Goal: Task Accomplishment & Management: Use online tool/utility

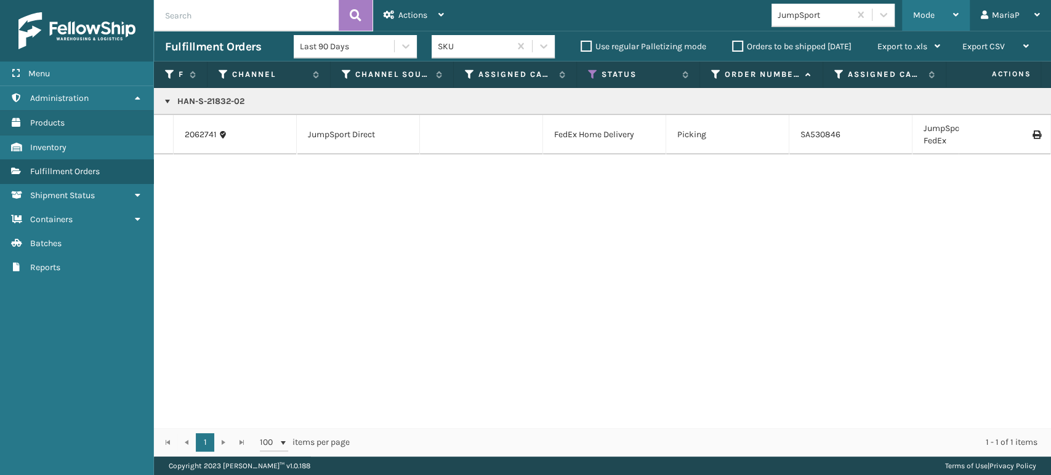
click at [927, 7] on div "Mode" at bounding box center [936, 15] width 46 height 31
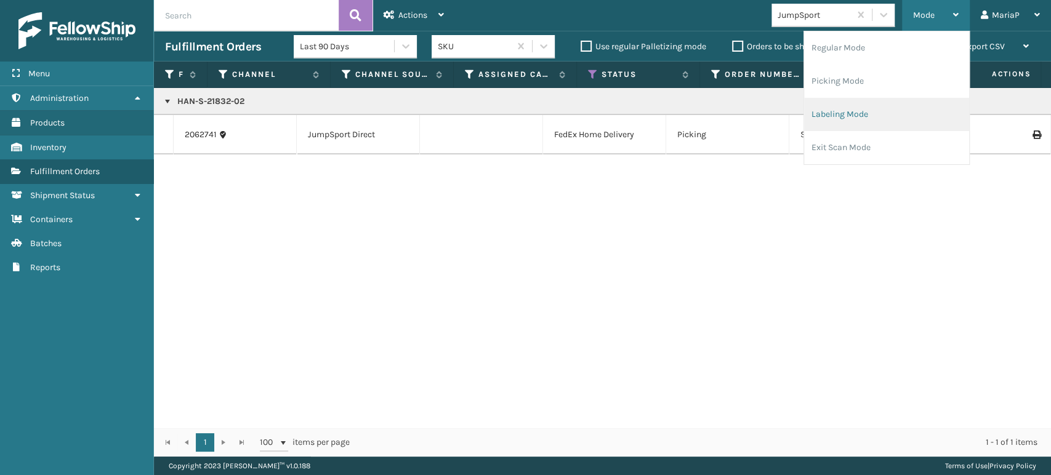
click at [910, 118] on li "Labeling Mode" at bounding box center [886, 114] width 165 height 33
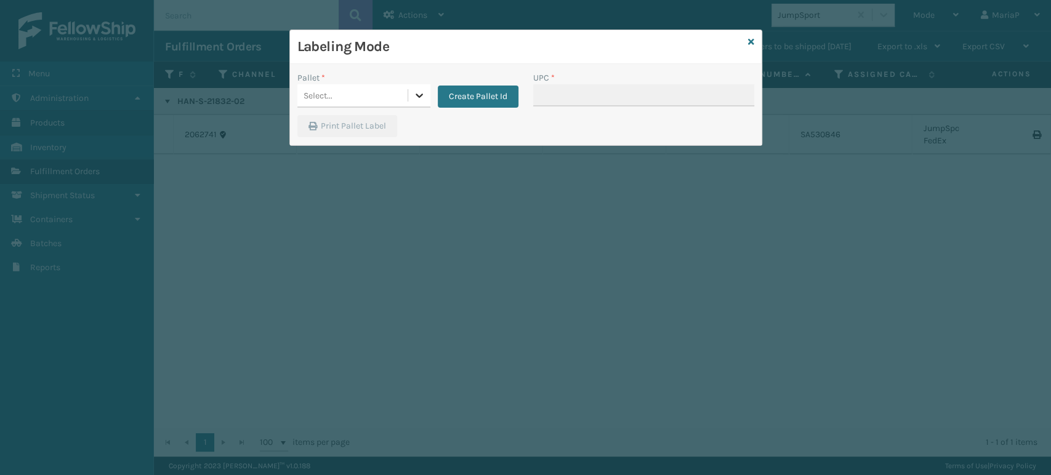
click at [421, 94] on icon at bounding box center [419, 96] width 7 height 4
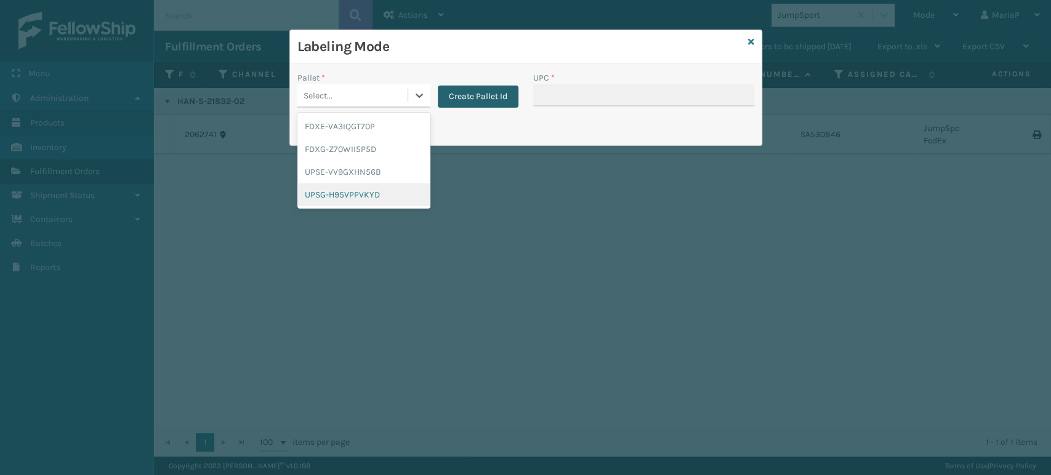
click at [494, 94] on button "Create Pallet Id" at bounding box center [478, 97] width 81 height 22
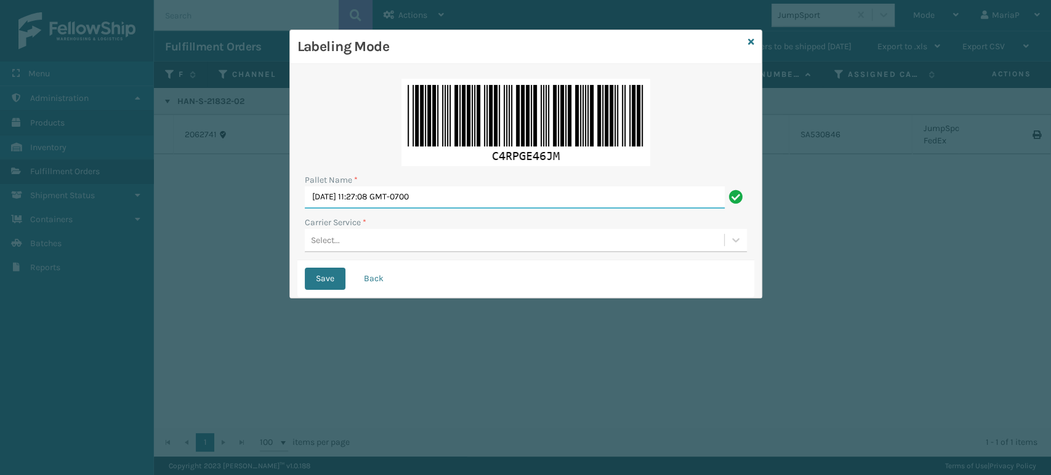
click at [473, 196] on input "[DATE] 11:27:08 GMT-0700" at bounding box center [515, 198] width 420 height 22
click at [474, 195] on input "[DATE] 11:27:08 GMT-0700" at bounding box center [515, 198] width 420 height 22
drag, startPoint x: 466, startPoint y: 206, endPoint x: 372, endPoint y: 199, distance: 93.9
click at [372, 199] on input "BO" at bounding box center [515, 198] width 420 height 22
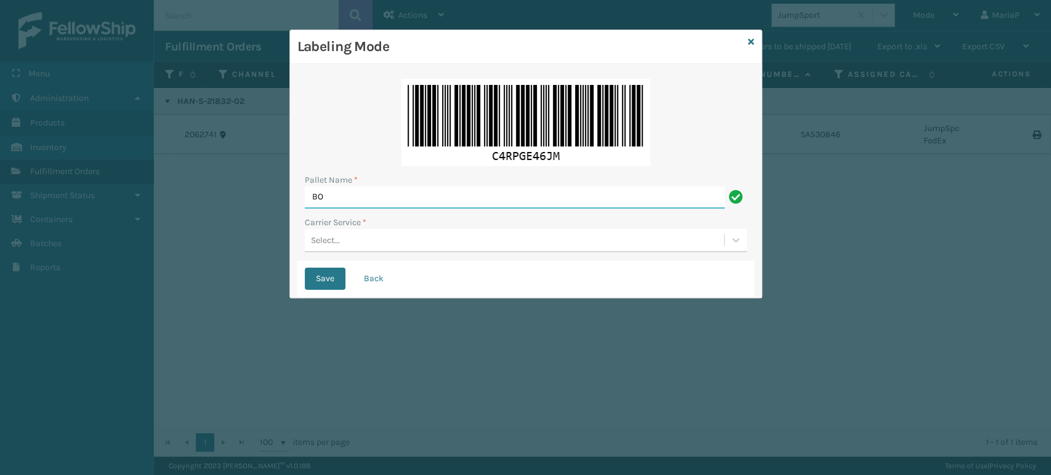
type input "BOX TRUCK"
click at [366, 248] on div "Select..." at bounding box center [514, 240] width 419 height 20
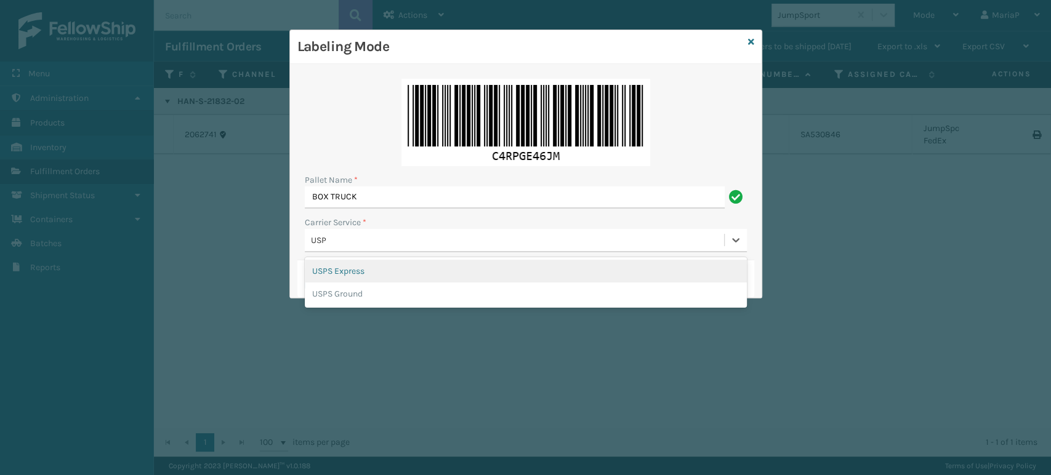
type input "USPS"
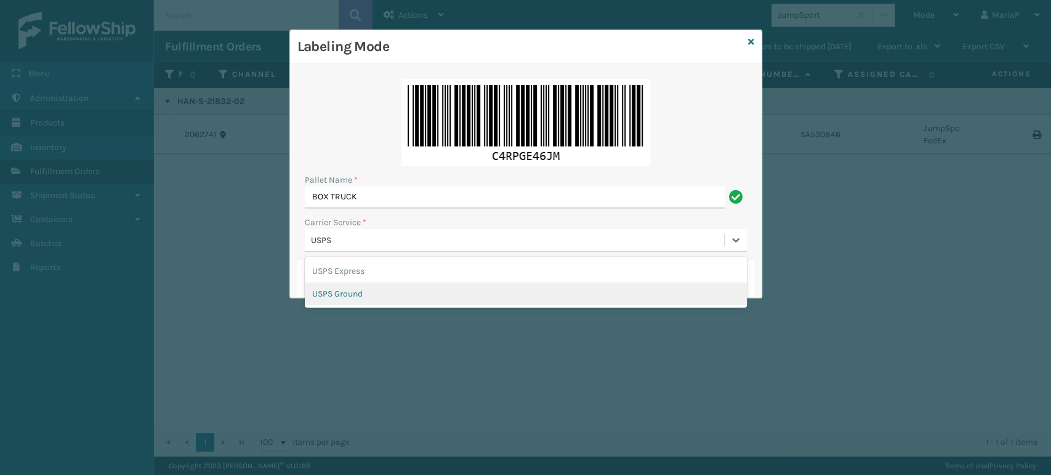
click at [358, 296] on div "USPS Ground" at bounding box center [526, 294] width 442 height 23
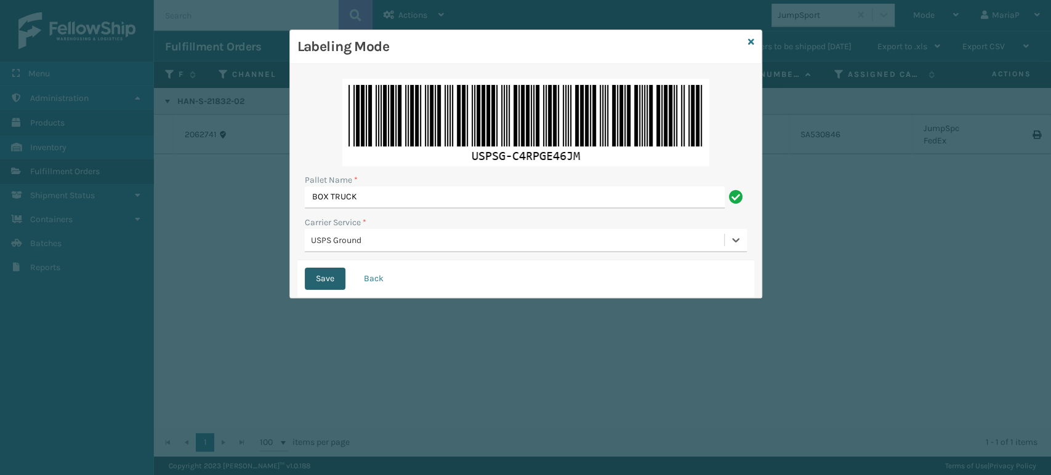
click at [337, 275] on button "Save" at bounding box center [325, 279] width 41 height 22
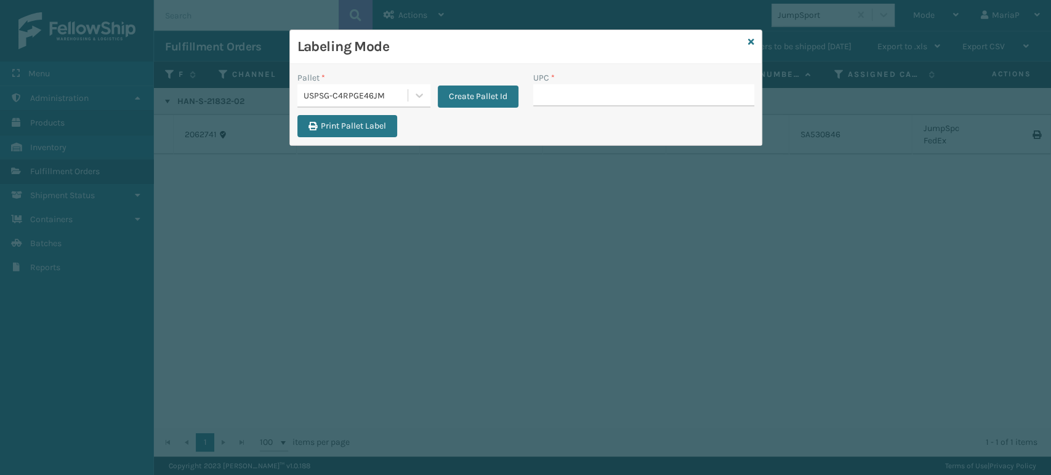
click at [606, 97] on input "UPC *" at bounding box center [643, 95] width 221 height 22
type input "8500044055"
click at [570, 102] on input "UPC *" at bounding box center [643, 95] width 221 height 22
type input "B"
type input "M6"
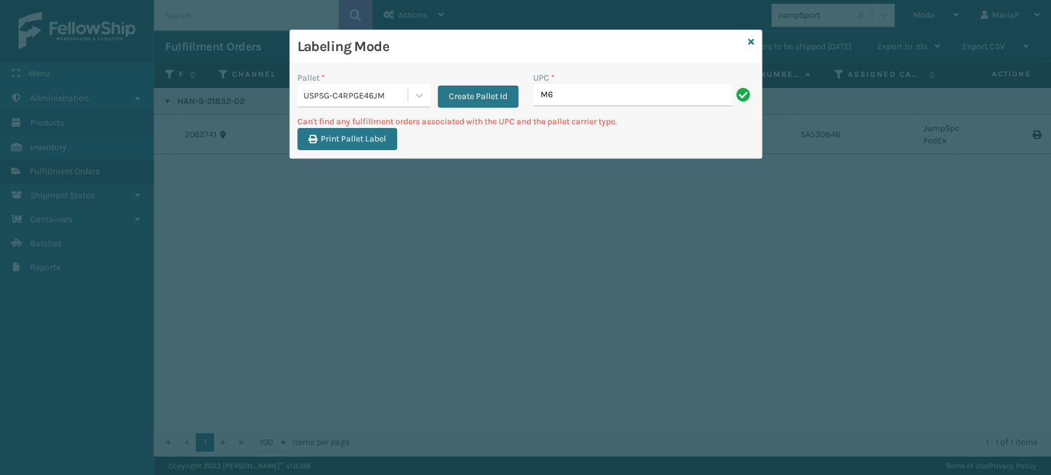
click at [611, 107] on div "UPC * M6" at bounding box center [644, 93] width 236 height 44
click at [600, 97] on input "M6" at bounding box center [632, 95] width 199 height 22
type input "M6-0A53-KR2Q"
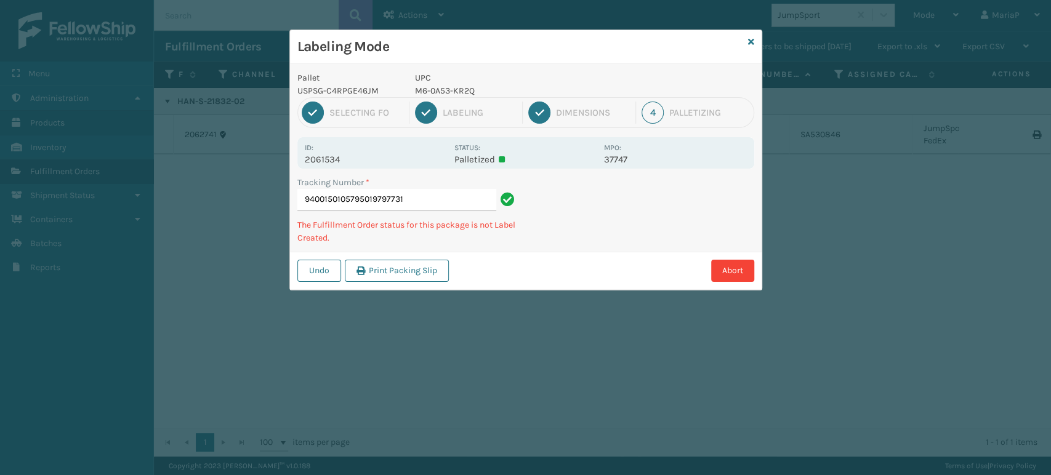
type input "9400150105795019797731B"
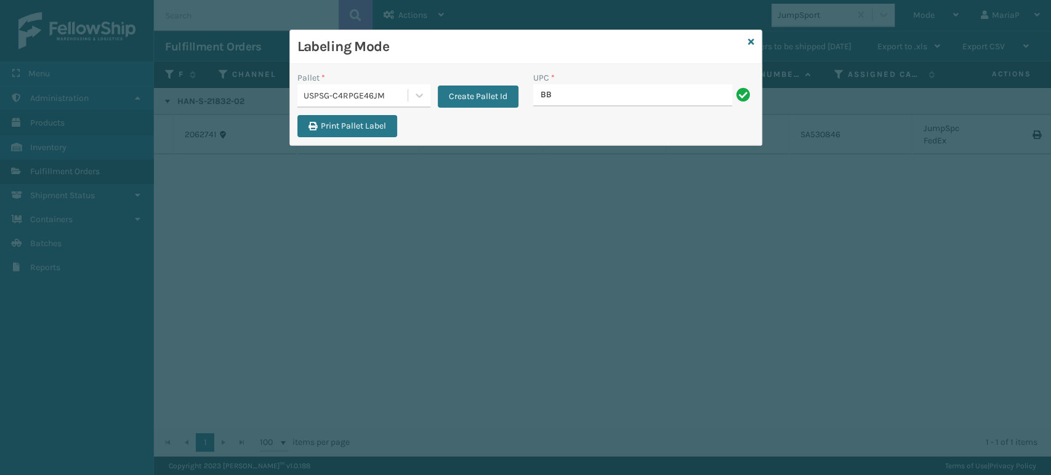
type input "Bbt_60"
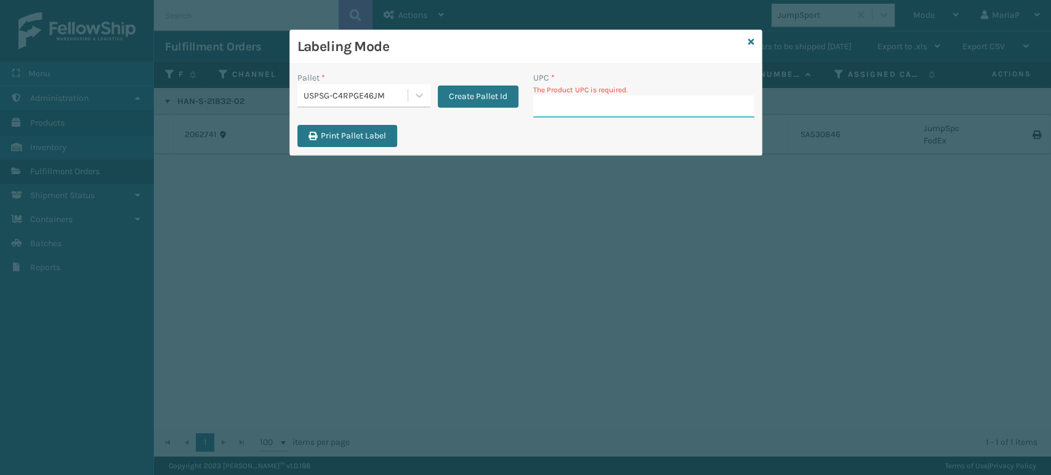
click at [802, 359] on div "Labeling Mode Pallet * USPSG-C4RPGE46JM Create Pallet Id UPC * The Product UPC …" at bounding box center [525, 237] width 1051 height 475
drag, startPoint x: 546, startPoint y: 100, endPoint x: 552, endPoint y: 102, distance: 7.2
click at [546, 100] on input "UPC *" at bounding box center [643, 106] width 221 height 22
click at [596, 116] on input "UPC *" at bounding box center [643, 106] width 221 height 22
type input "8101613"
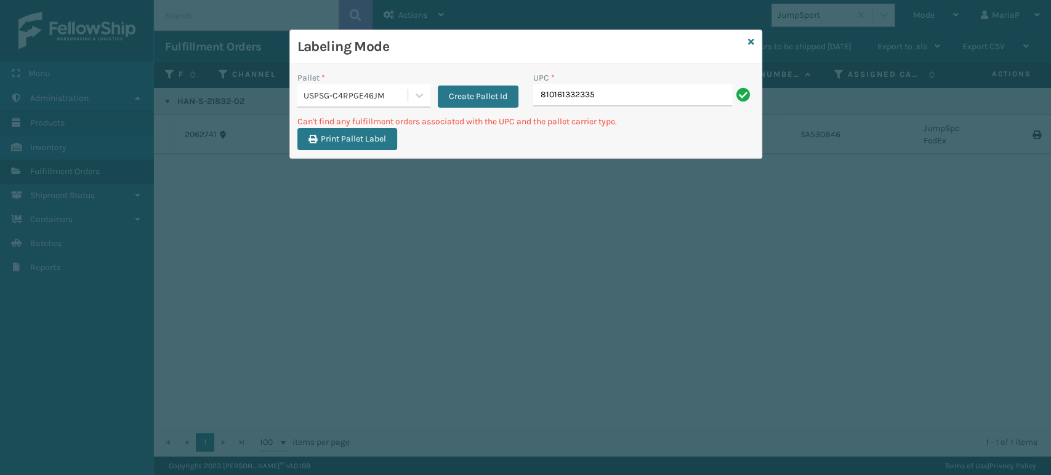
click at [357, 95] on div "USPSG-C4RPGE46JM" at bounding box center [356, 95] width 105 height 13
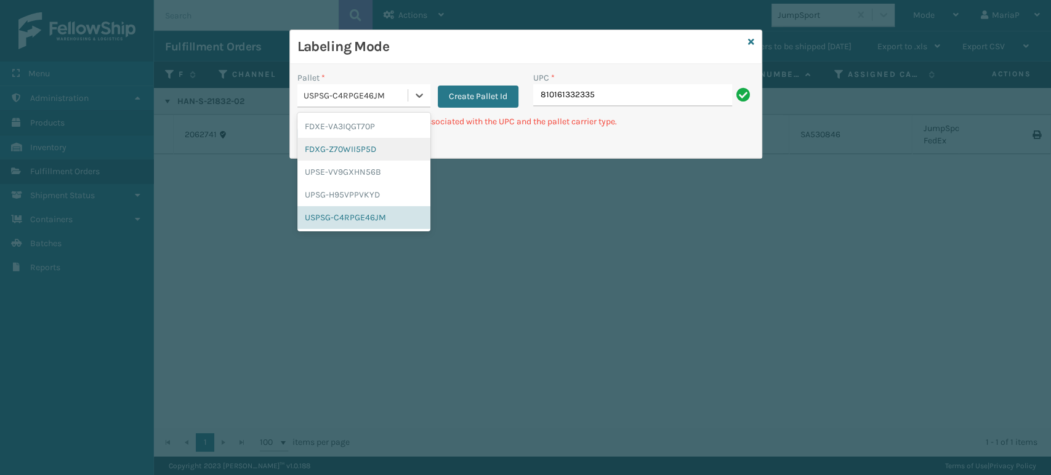
click at [360, 144] on div "FDXG-Z70WII5P5D" at bounding box center [363, 149] width 133 height 23
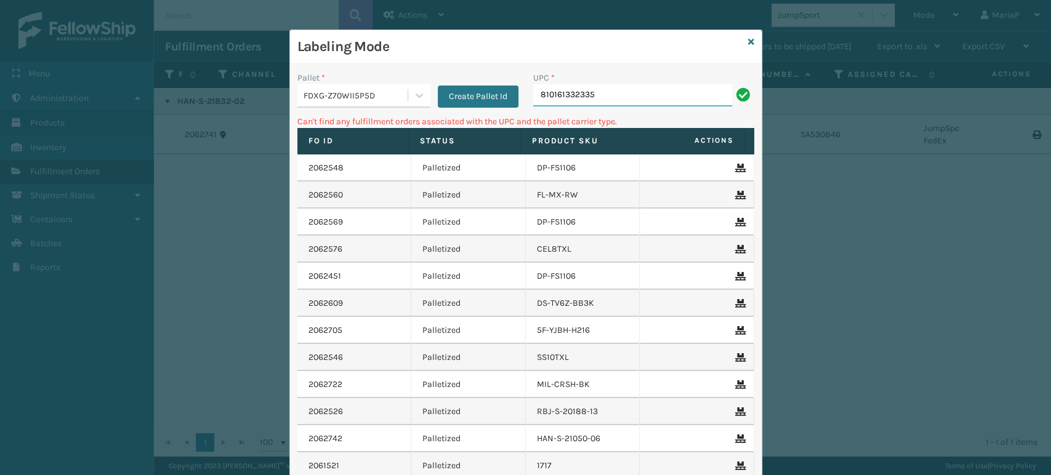
drag, startPoint x: 596, startPoint y: 102, endPoint x: 589, endPoint y: 107, distance: 8.8
click at [596, 101] on input "810161332335" at bounding box center [632, 95] width 199 height 22
click at [616, 101] on input "810161332335" at bounding box center [632, 95] width 199 height 22
type input "81009"
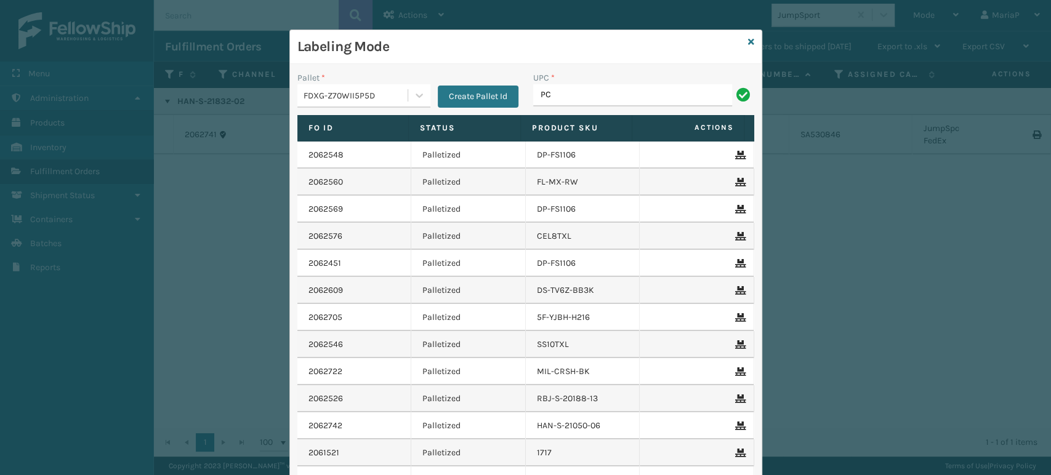
type input "PC-PRRTKMX-GRY"
type input "8499860"
type input "81008"
type input "850064"
type input "8500645261"
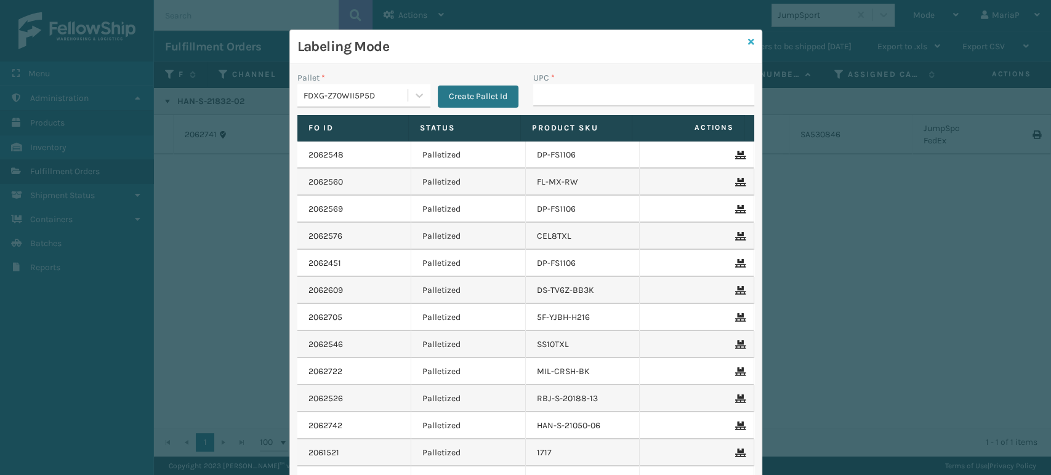
click at [748, 41] on icon at bounding box center [751, 42] width 6 height 9
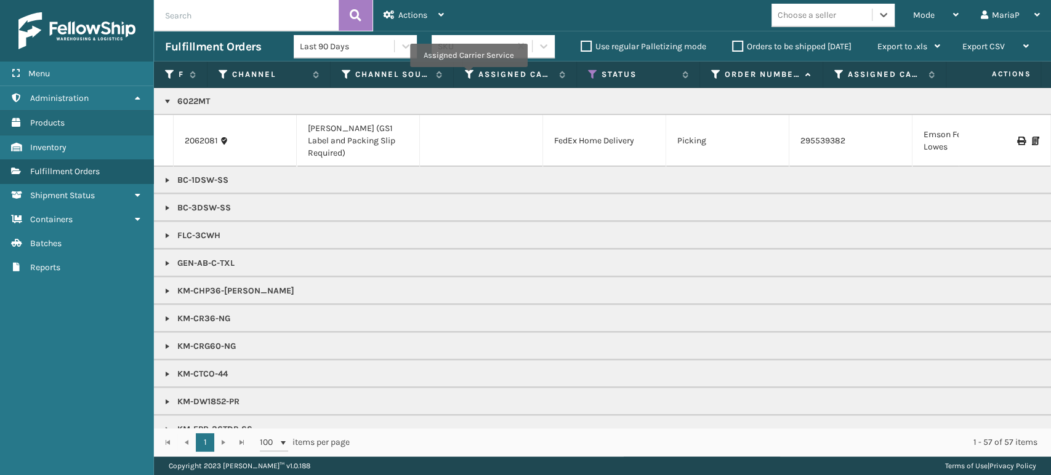
drag, startPoint x: 468, startPoint y: 76, endPoint x: 467, endPoint y: 84, distance: 8.6
click at [468, 76] on icon at bounding box center [470, 74] width 10 height 11
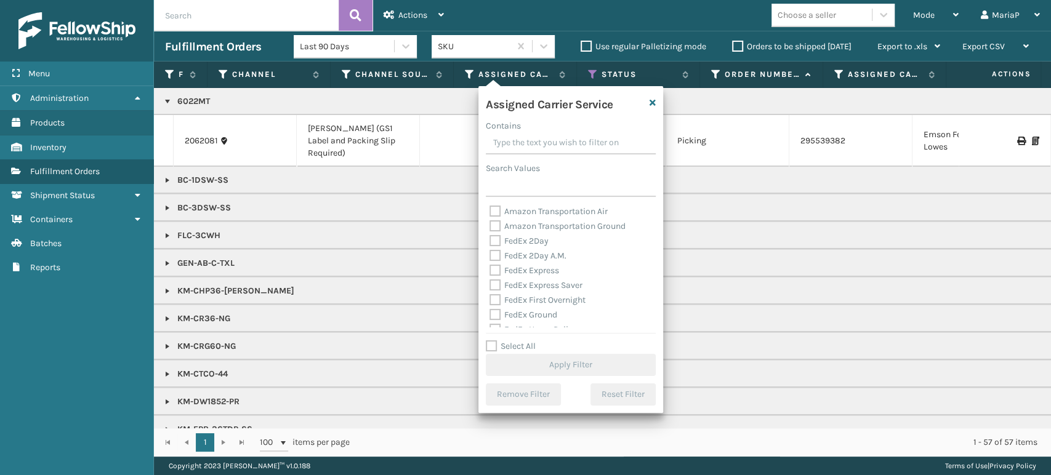
click at [490, 348] on label "Select All" at bounding box center [511, 346] width 50 height 10
click at [490, 341] on input "Select All" at bounding box center [578, 339] width 185 height 1
checkbox input "true"
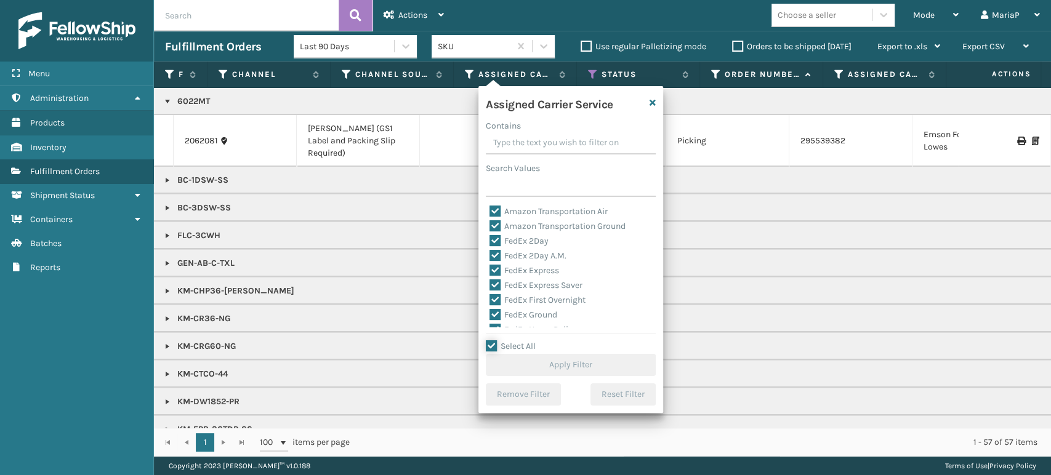
checkbox input "true"
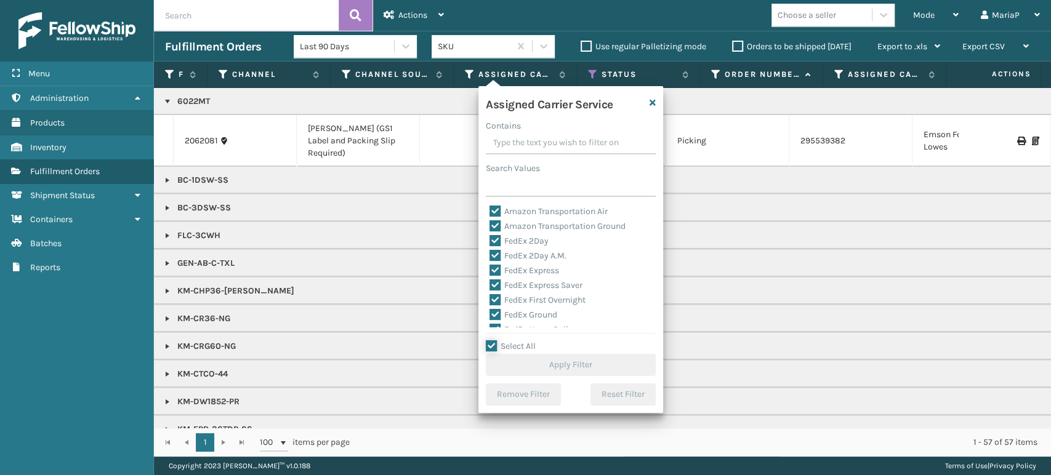
checkbox input "true"
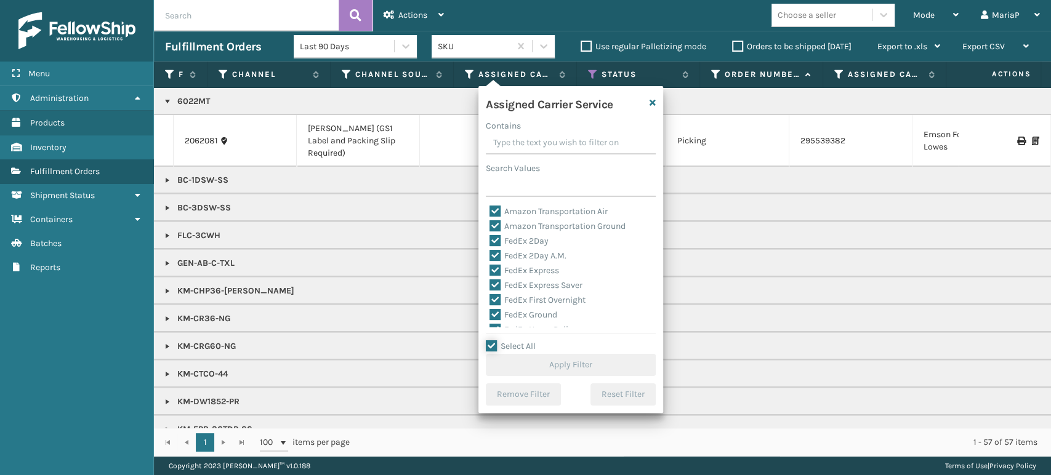
checkbox input "true"
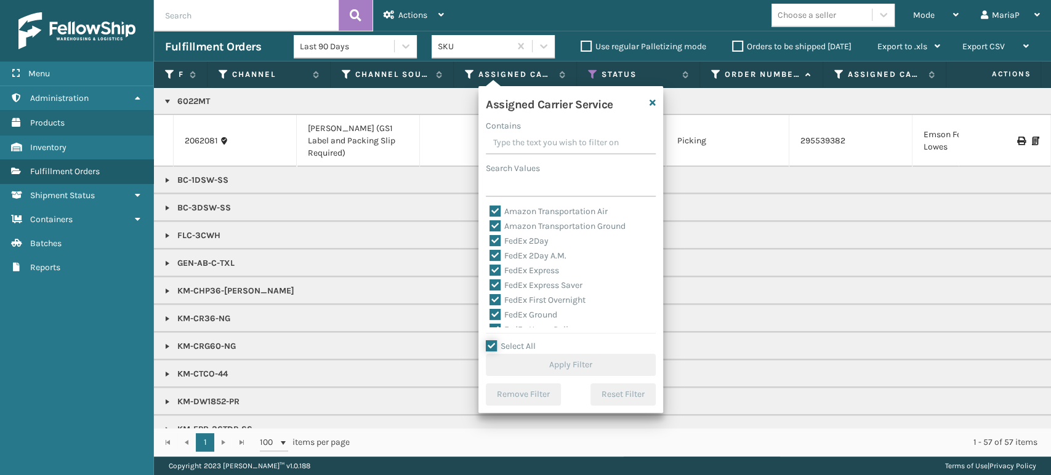
checkbox input "true"
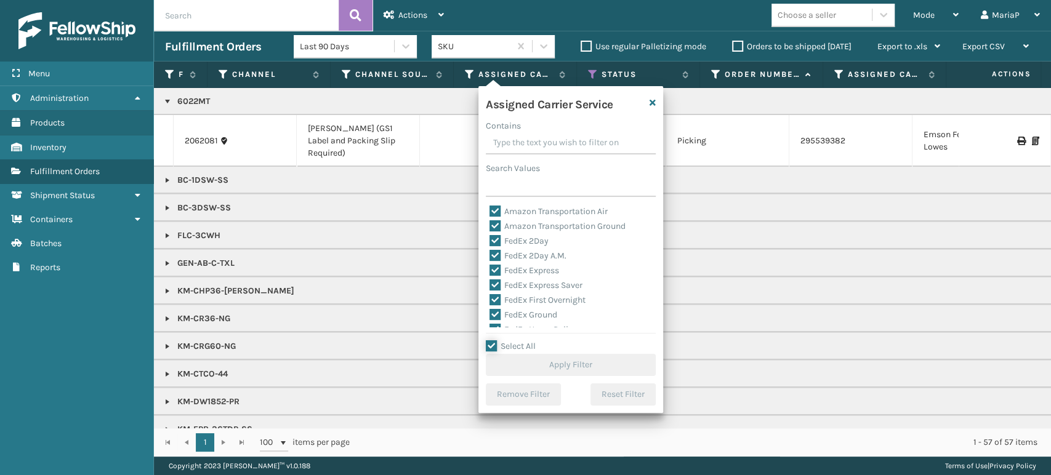
checkbox input "true"
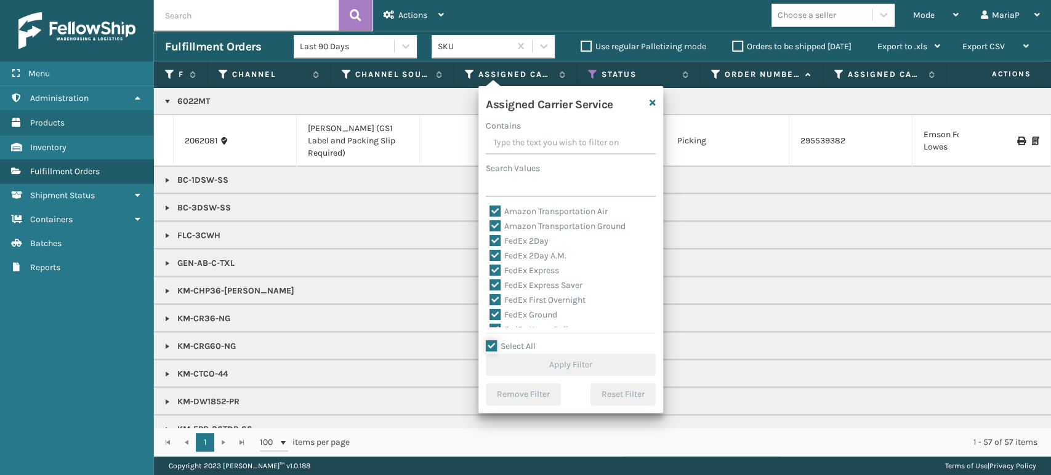
checkbox input "true"
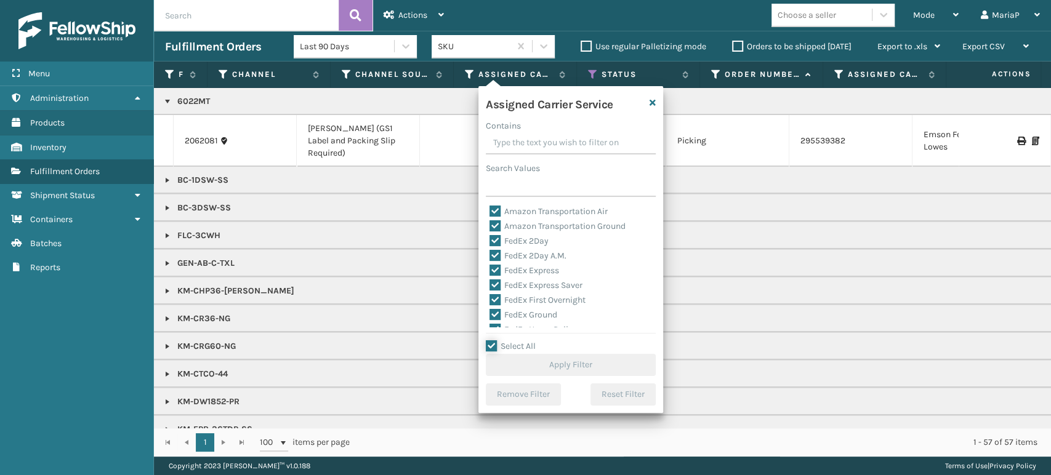
checkbox input "true"
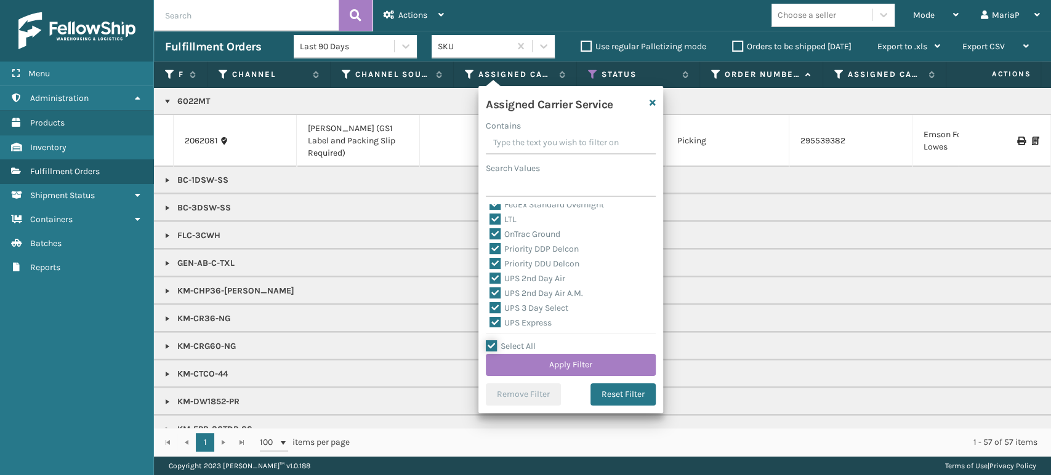
scroll to position [137, 0]
click at [498, 251] on label "LTL" at bounding box center [503, 252] width 27 height 10
click at [490, 251] on input "LTL" at bounding box center [490, 249] width 1 height 8
checkbox input "false"
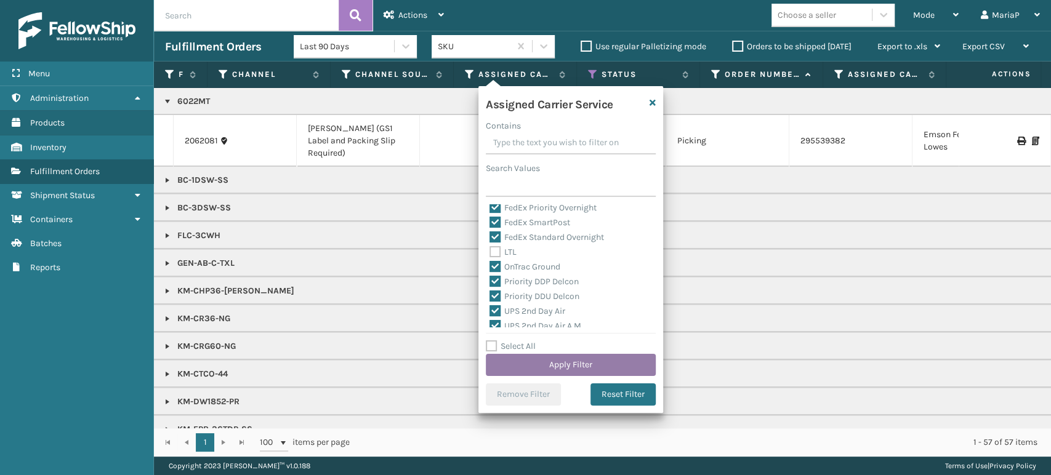
click at [634, 366] on button "Apply Filter" at bounding box center [571, 365] width 170 height 22
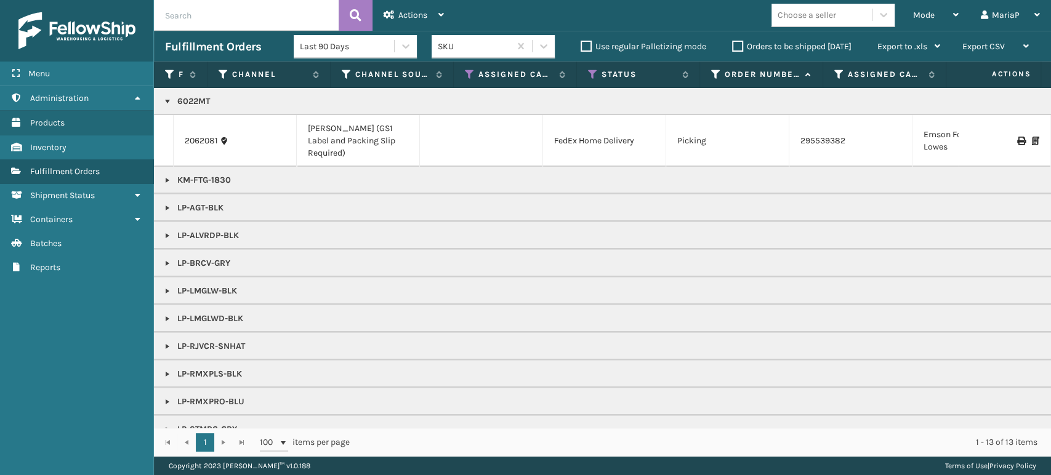
click at [167, 102] on link at bounding box center [168, 102] width 10 height 10
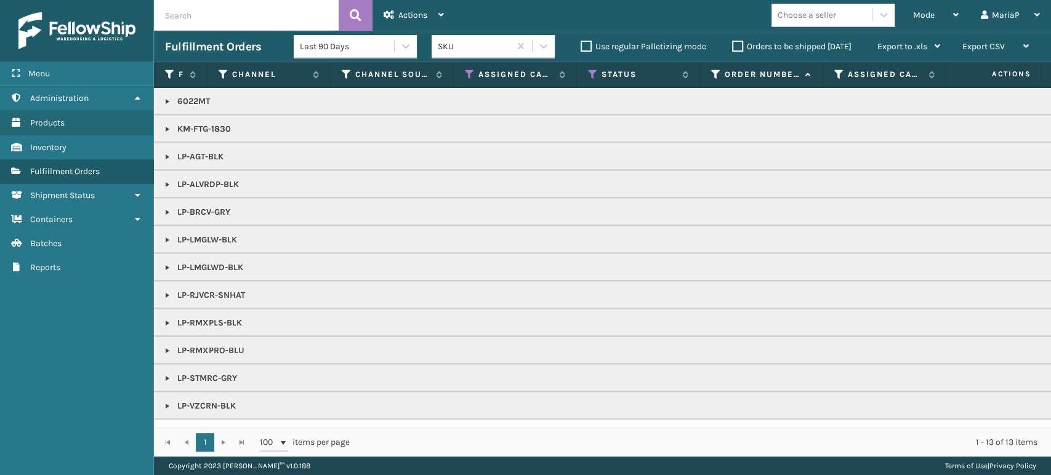
click at [166, 131] on link at bounding box center [168, 129] width 10 height 10
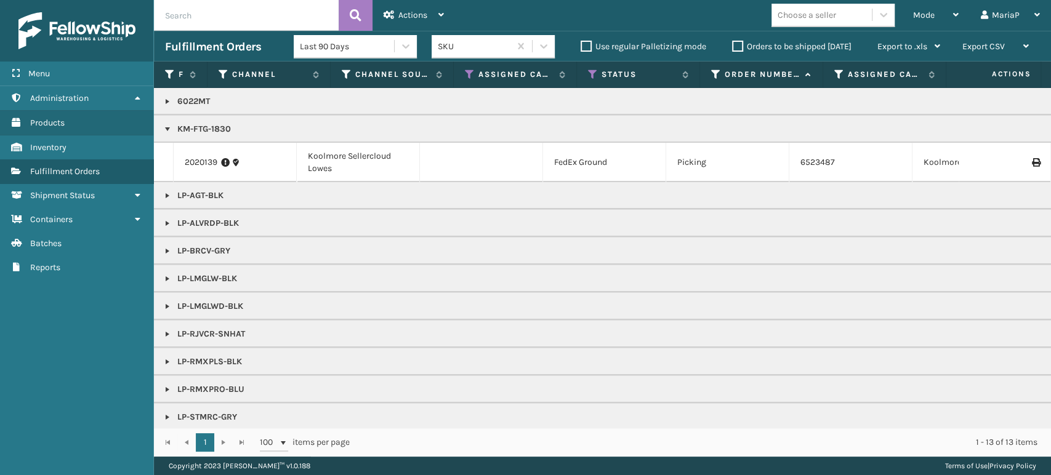
click at [166, 131] on link at bounding box center [168, 129] width 10 height 10
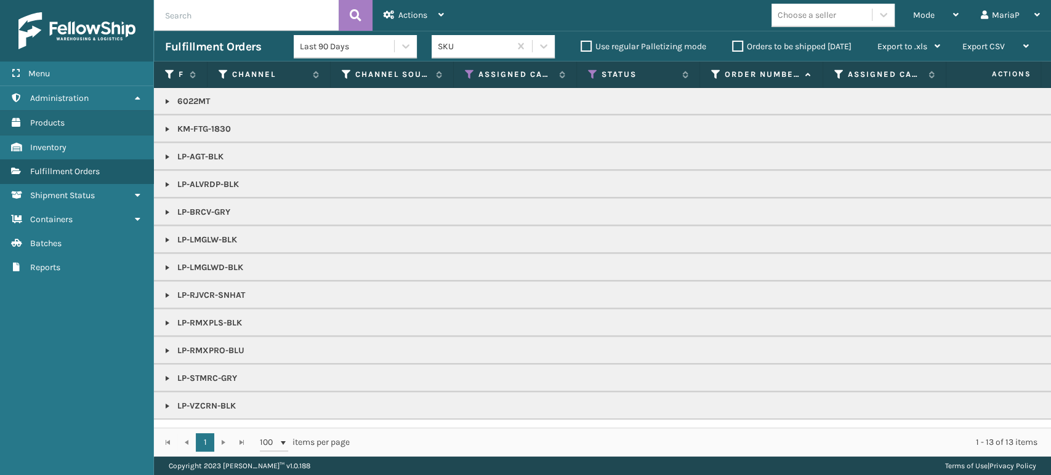
scroll to position [1, 0]
click at [164, 127] on link at bounding box center [168, 129] width 10 height 10
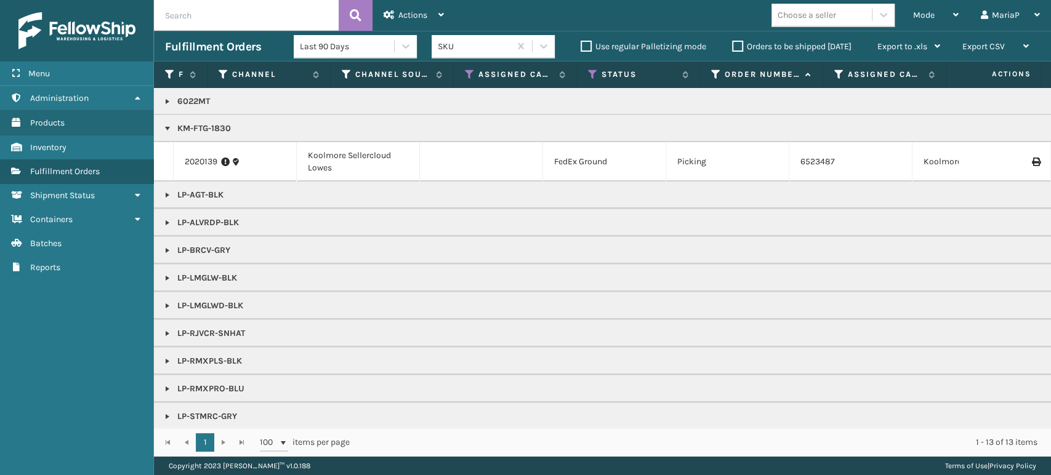
drag, startPoint x: 176, startPoint y: 131, endPoint x: 244, endPoint y: 120, distance: 68.5
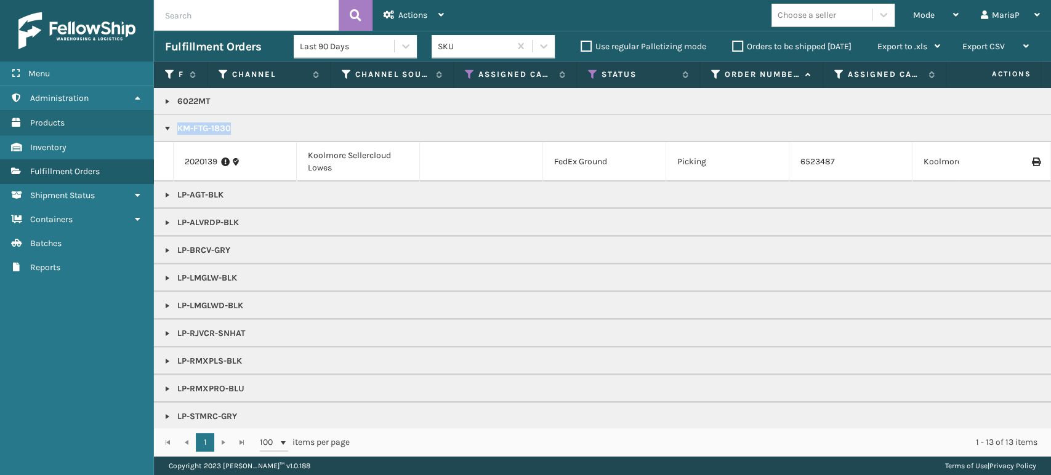
copy p "KM-FTG-1830"
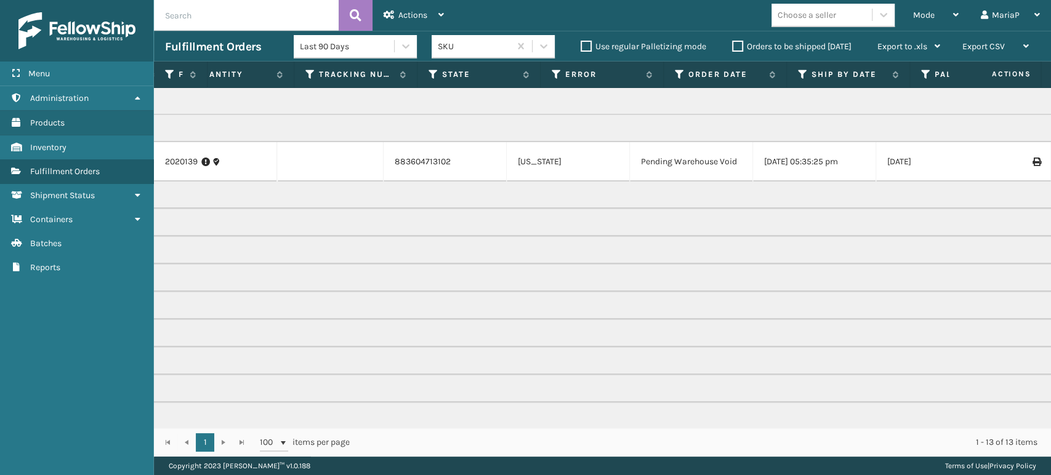
scroll to position [0, 0]
